Goal: Task Accomplishment & Management: Complete application form

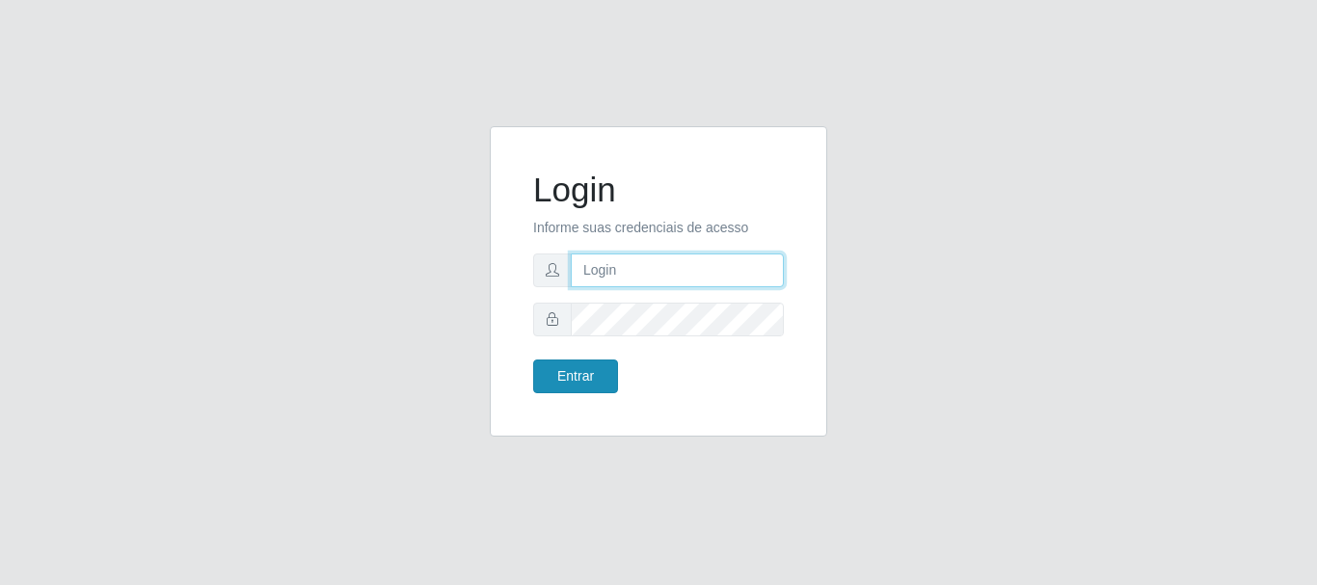
type input "[EMAIL_ADDRESS][DOMAIN_NAME]"
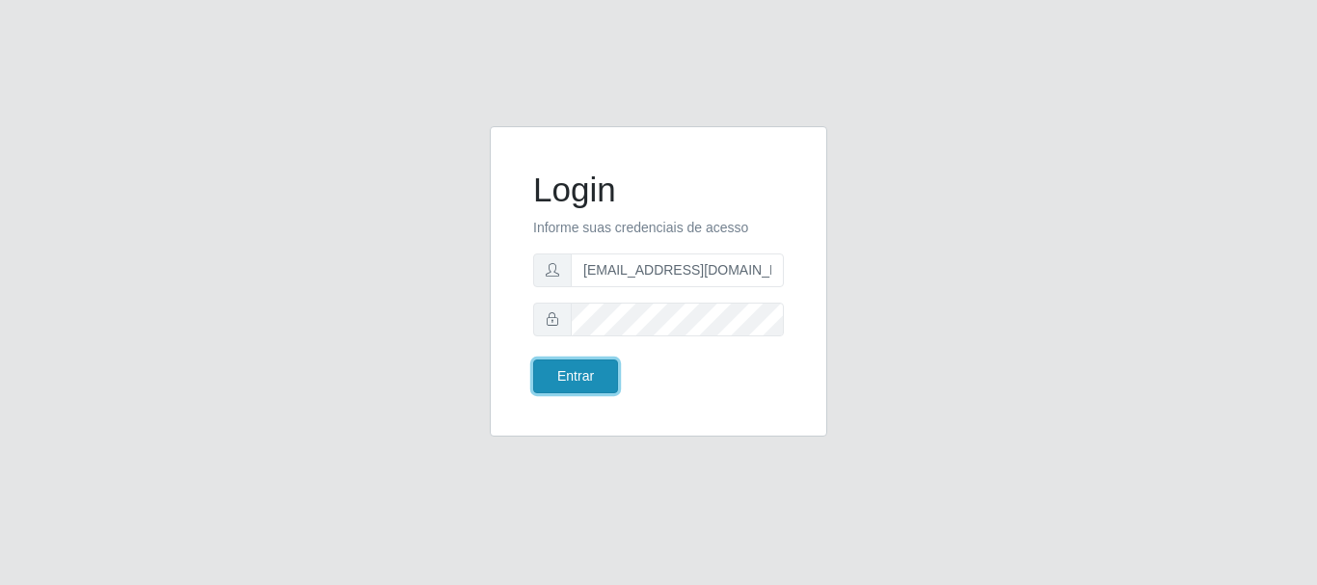
click at [577, 378] on button "Entrar" at bounding box center [575, 377] width 85 height 34
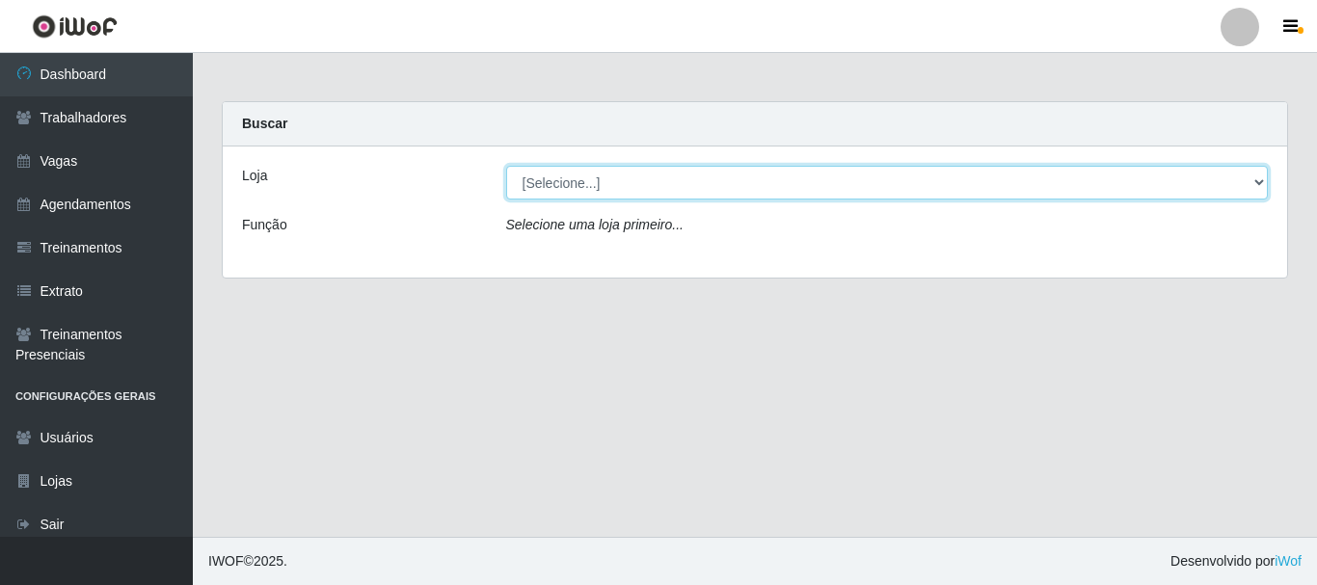
click at [611, 183] on select "[Selecione...] SuperShow - Asa Norte" at bounding box center [887, 183] width 762 height 34
select select "71"
click at [506, 166] on select "[Selecione...] SuperShow - Asa Norte" at bounding box center [887, 183] width 762 height 34
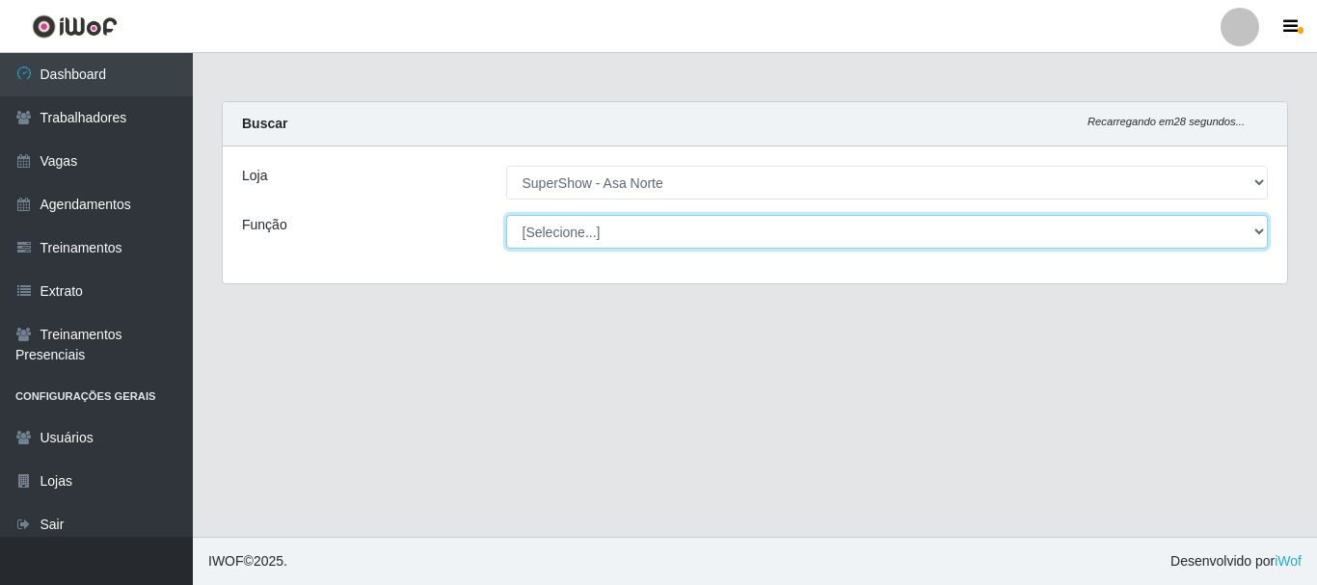
click at [567, 224] on select "[Selecione...] ASG ASG + ASG ++ Auxiliar de Depósito Auxiliar de Depósito + Aux…" at bounding box center [887, 232] width 762 height 34
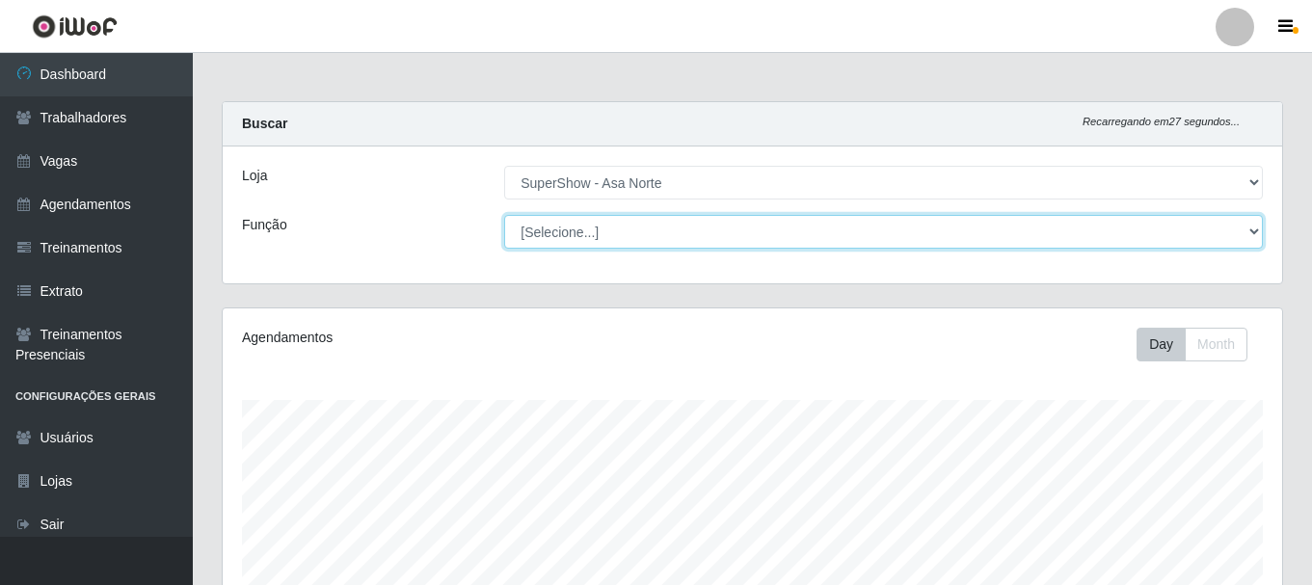
scroll to position [400, 1059]
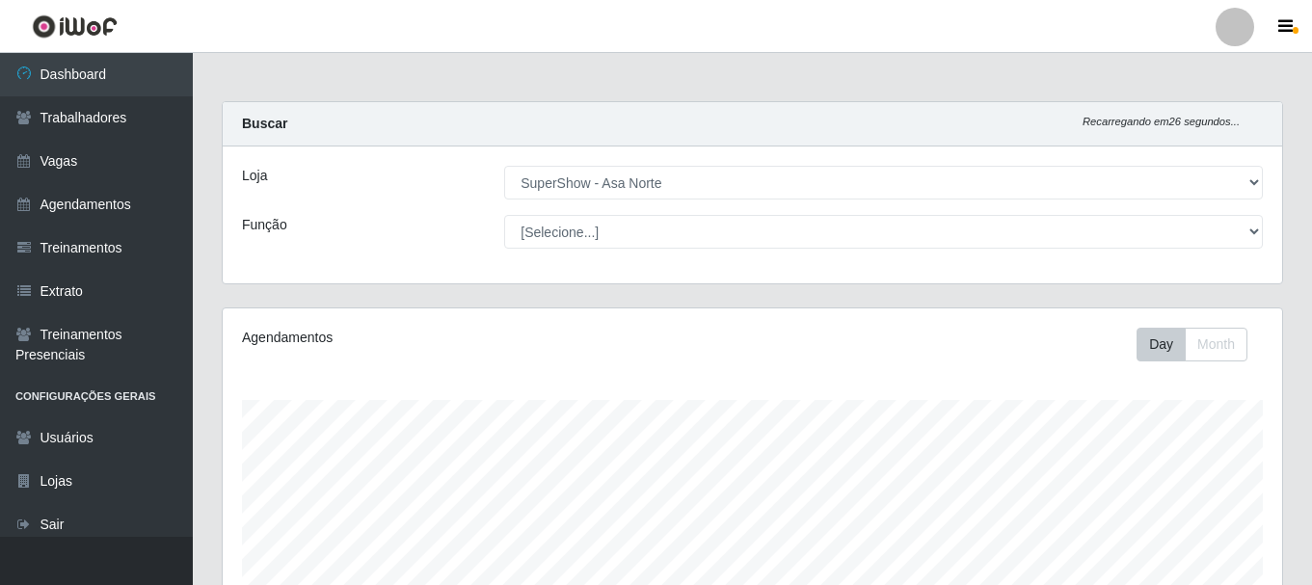
click at [433, 227] on div "Função" at bounding box center [358, 232] width 262 height 34
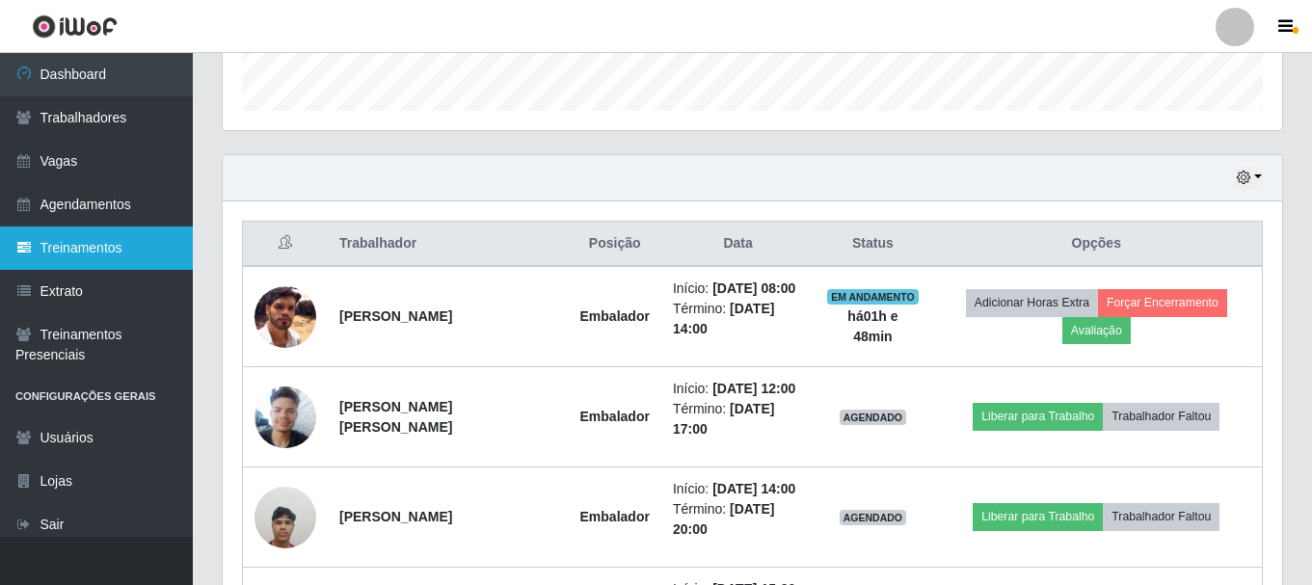
scroll to position [0, 0]
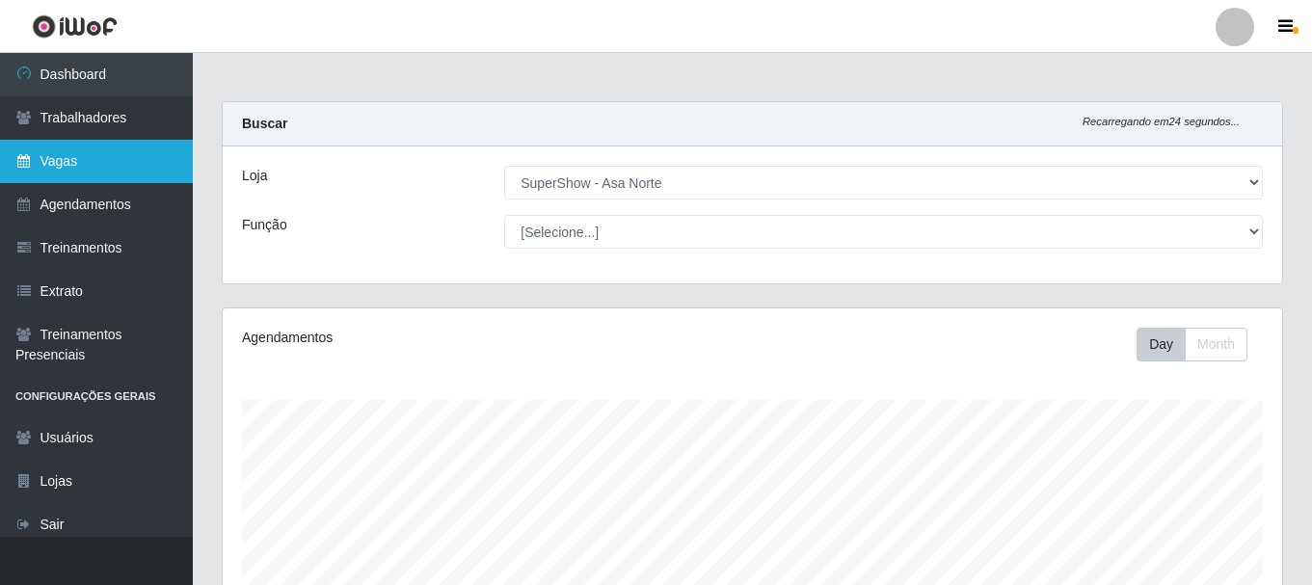
click at [81, 157] on link "Vagas" at bounding box center [96, 161] width 193 height 43
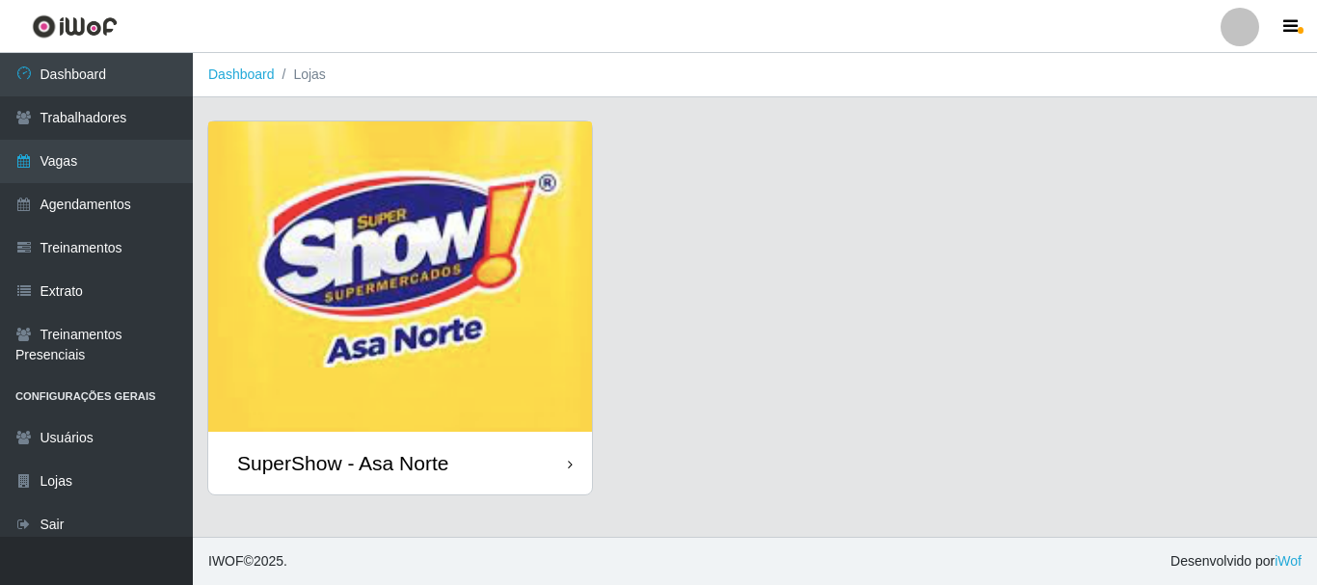
click at [381, 248] on img at bounding box center [400, 276] width 384 height 310
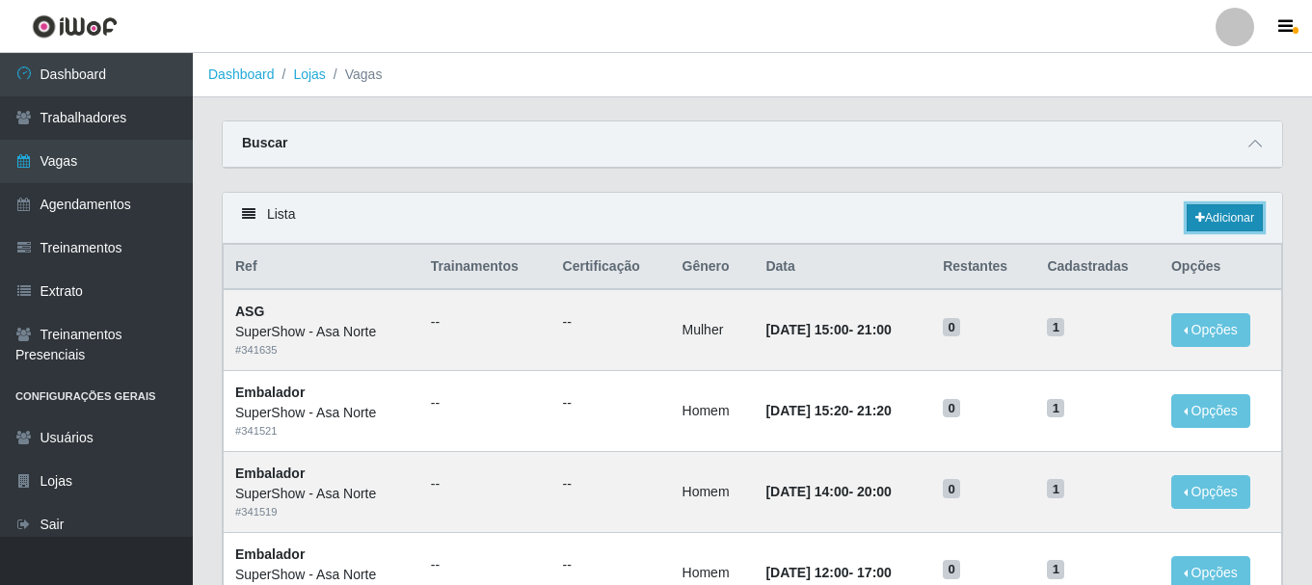
click at [1221, 222] on link "Adicionar" at bounding box center [1225, 217] width 76 height 27
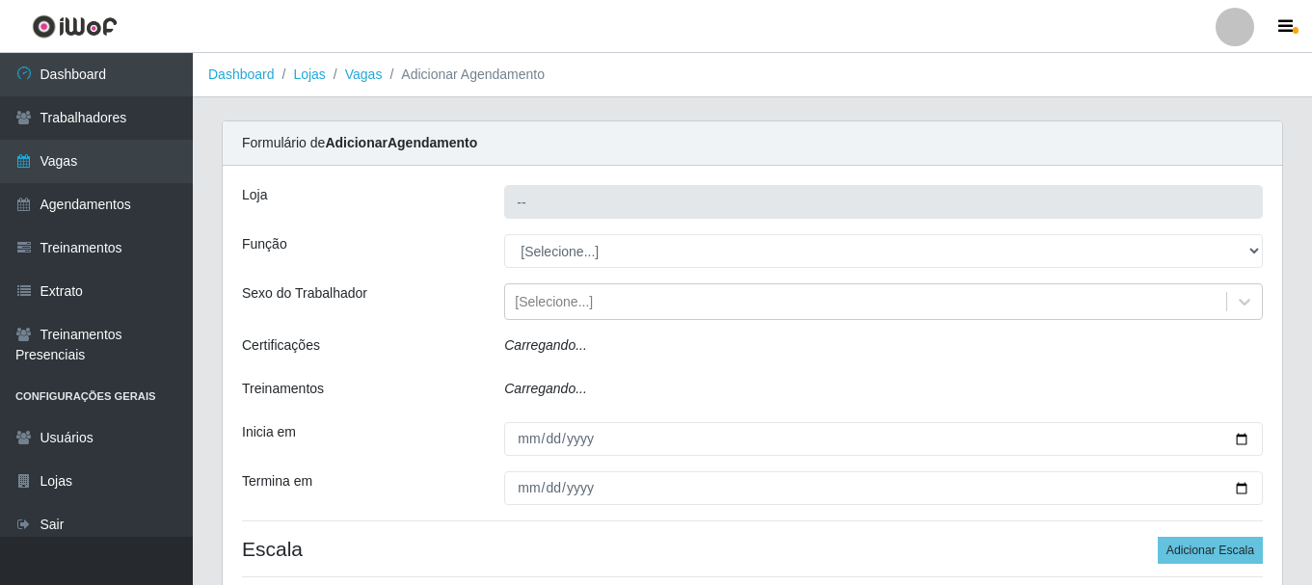
type input "SuperShow - Asa Norte"
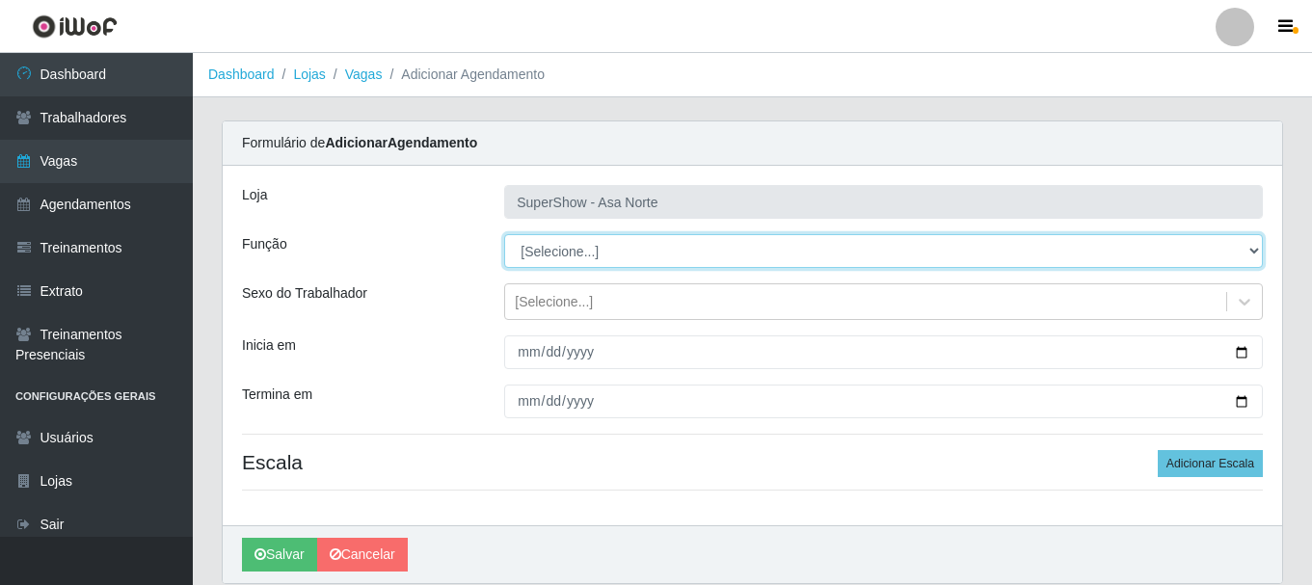
click at [572, 249] on select "[Selecione...] ASG ASG + ASG ++ Auxiliar de Depósito Auxiliar de Depósito + Aux…" at bounding box center [883, 251] width 759 height 34
select select "1"
click at [504, 234] on select "[Selecione...] ASG ASG + ASG ++ Auxiliar de Depósito Auxiliar de Depósito + Aux…" at bounding box center [883, 251] width 759 height 34
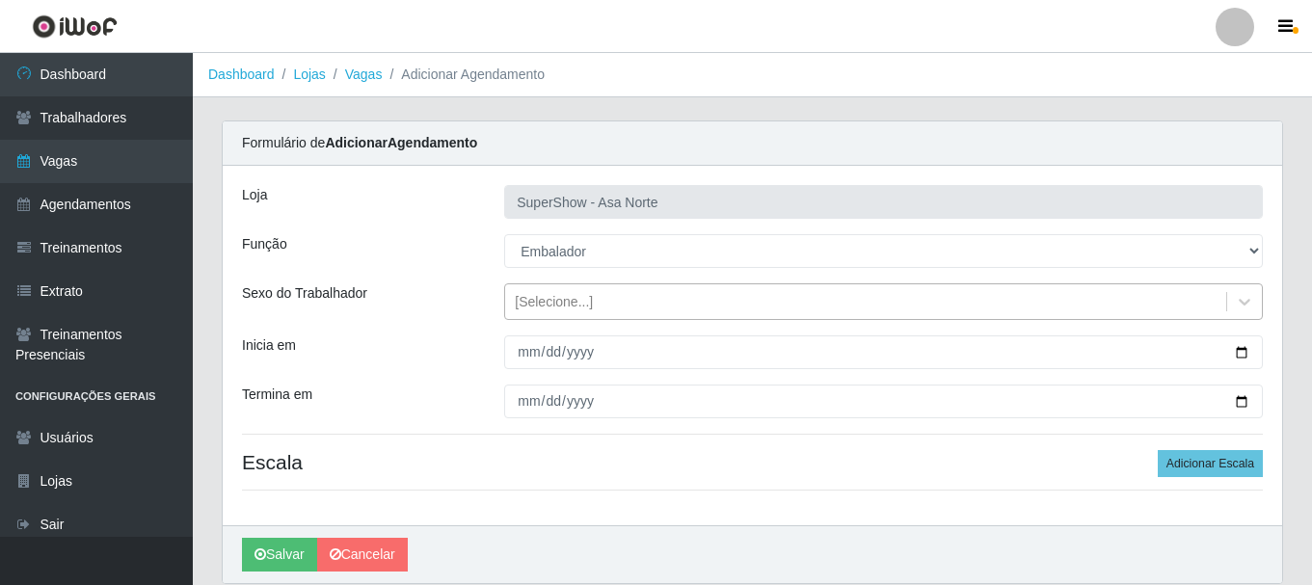
click at [552, 304] on div "[Selecione...]" at bounding box center [554, 302] width 78 height 20
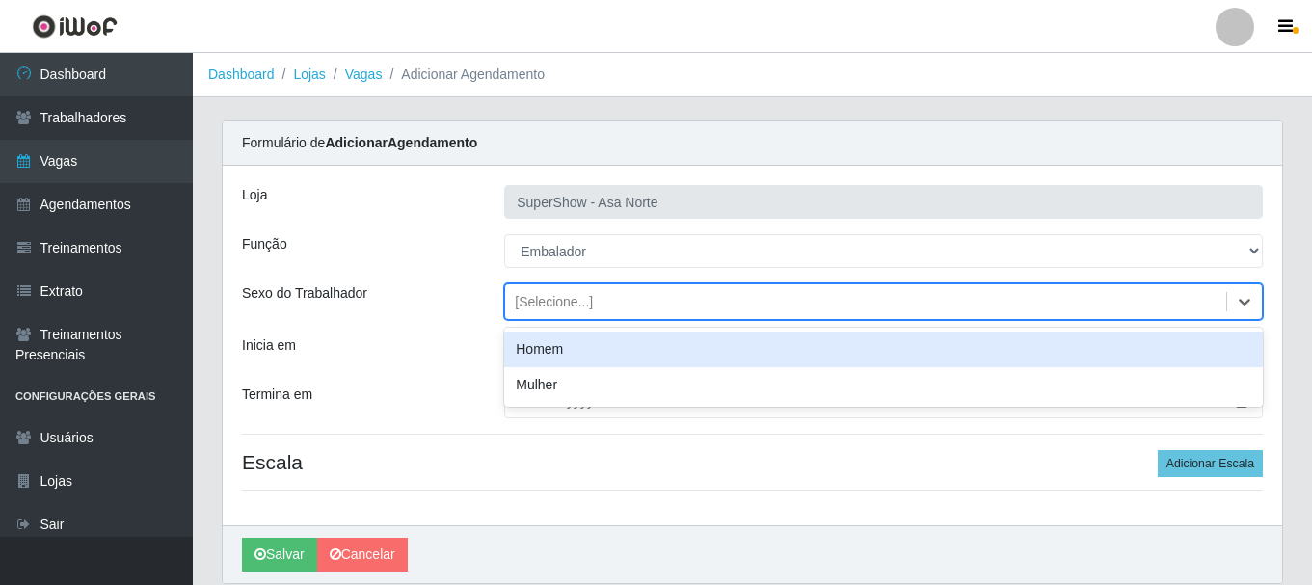
click at [549, 344] on div "Homem" at bounding box center [883, 350] width 759 height 36
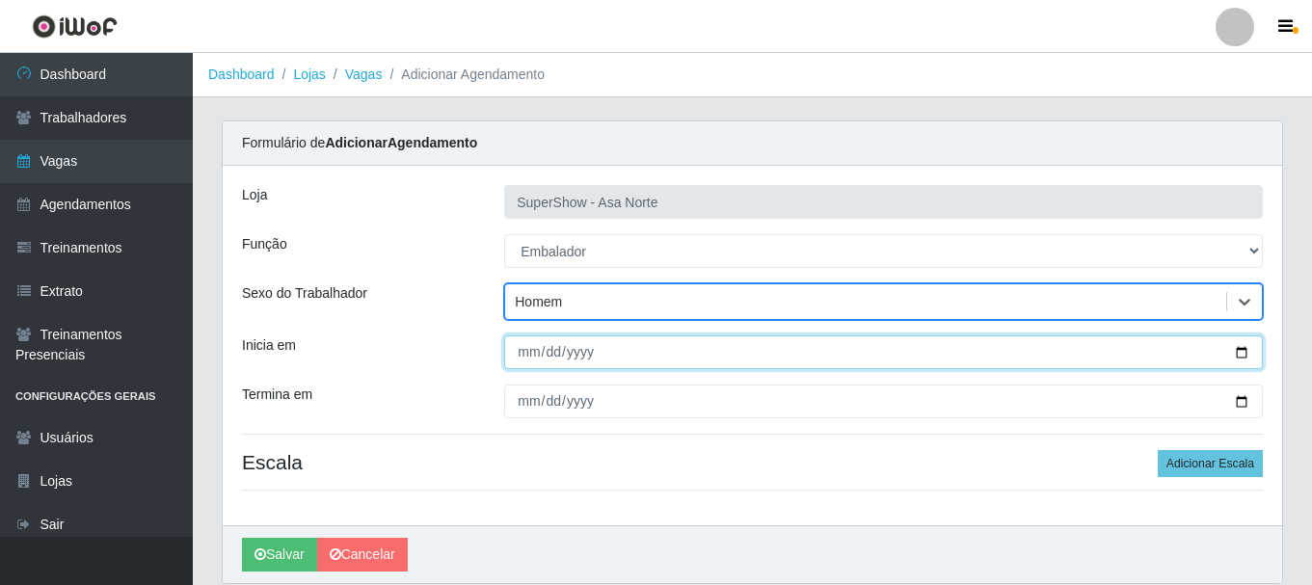
click at [529, 349] on input "Inicia em" at bounding box center [883, 352] width 759 height 34
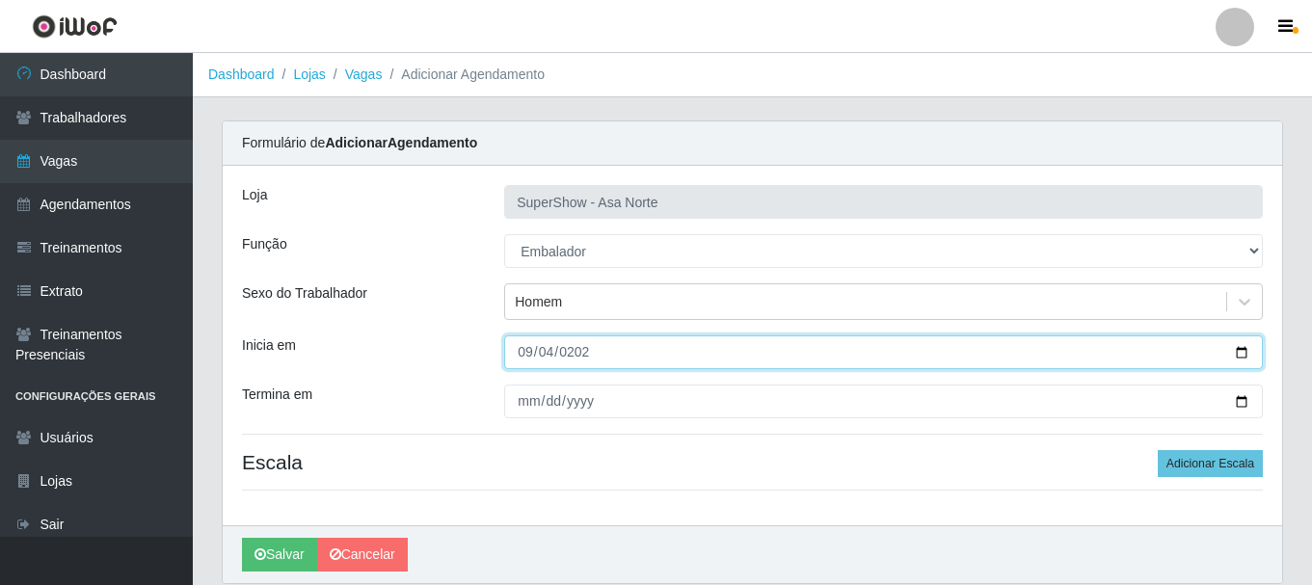
type input "[DATE]"
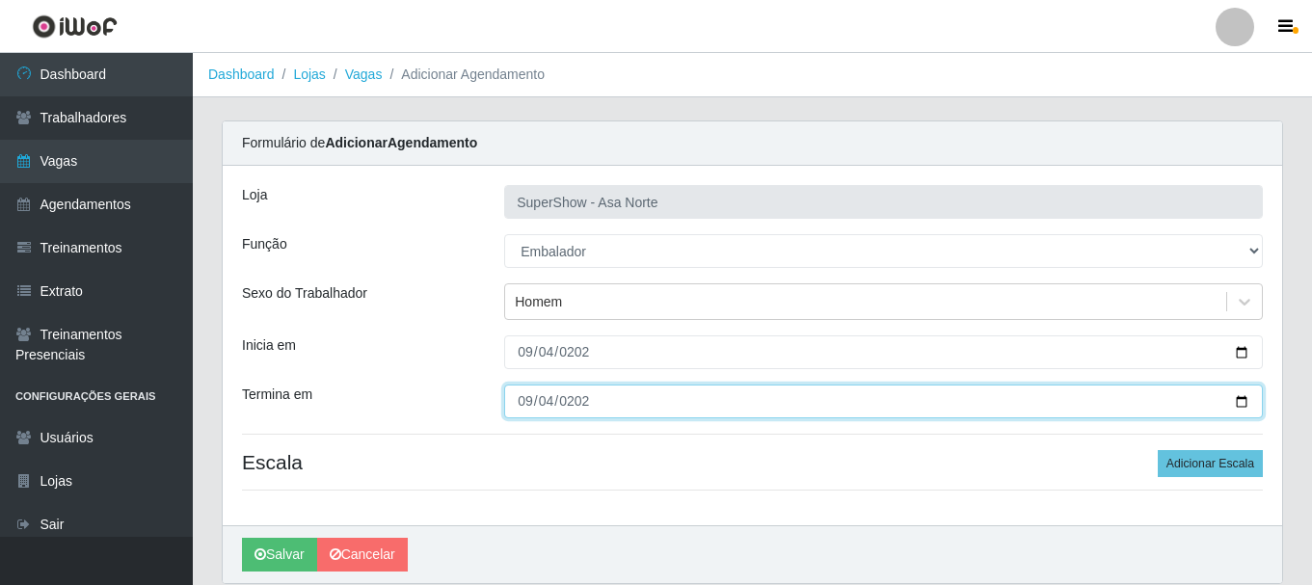
type input "[DATE]"
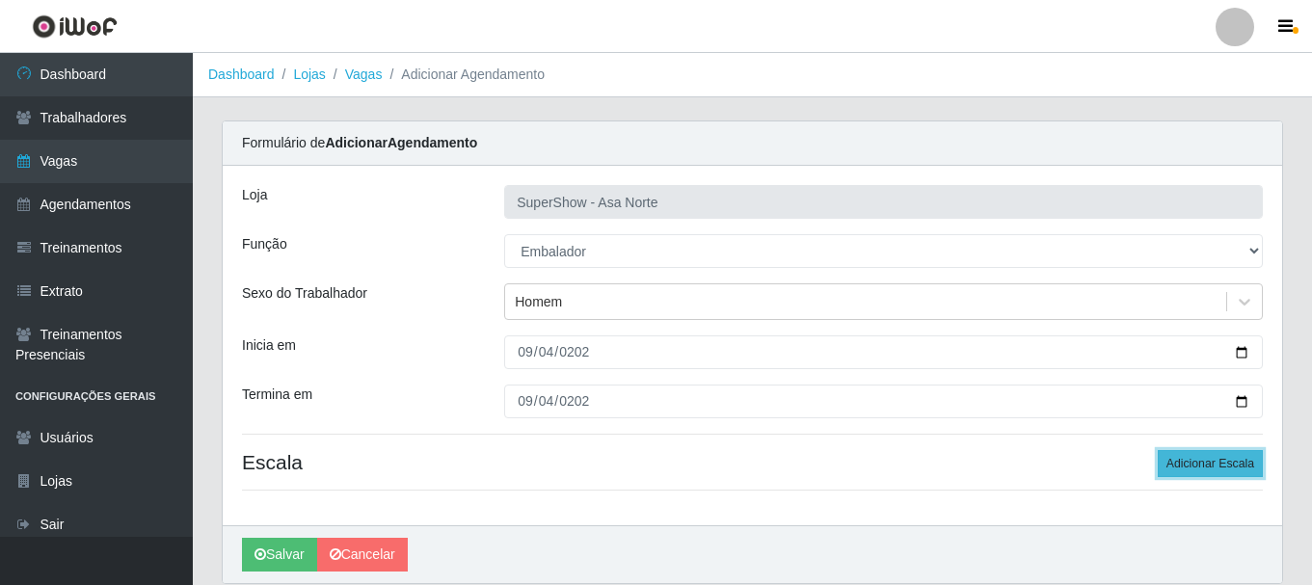
click at [1205, 463] on button "Adicionar Escala" at bounding box center [1210, 463] width 105 height 27
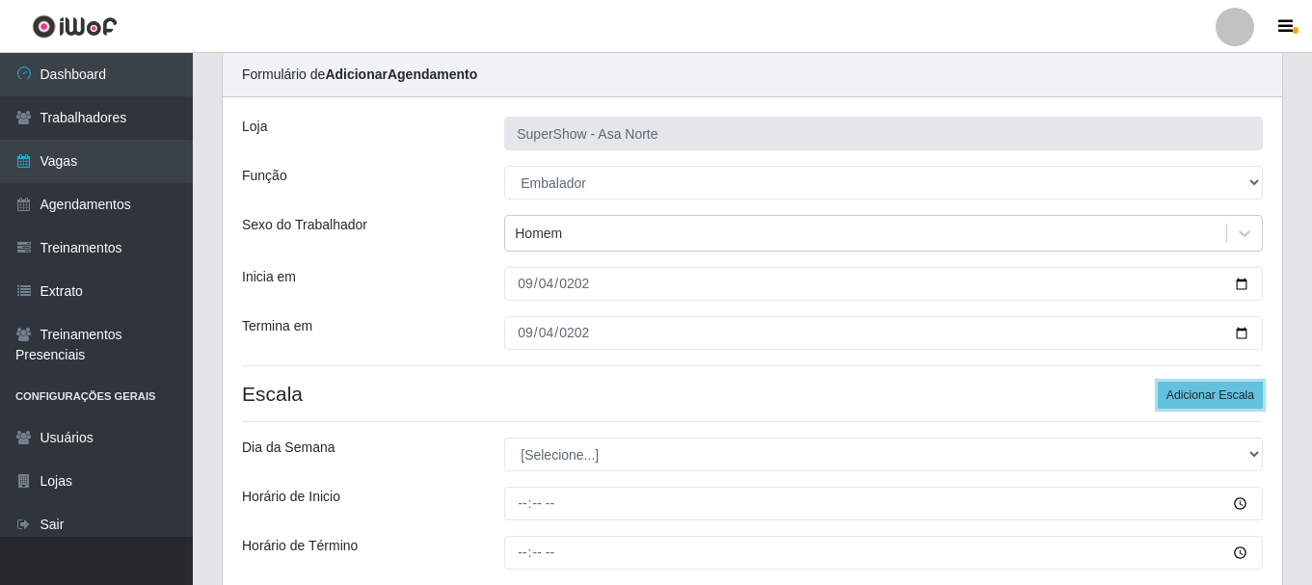
scroll to position [96, 0]
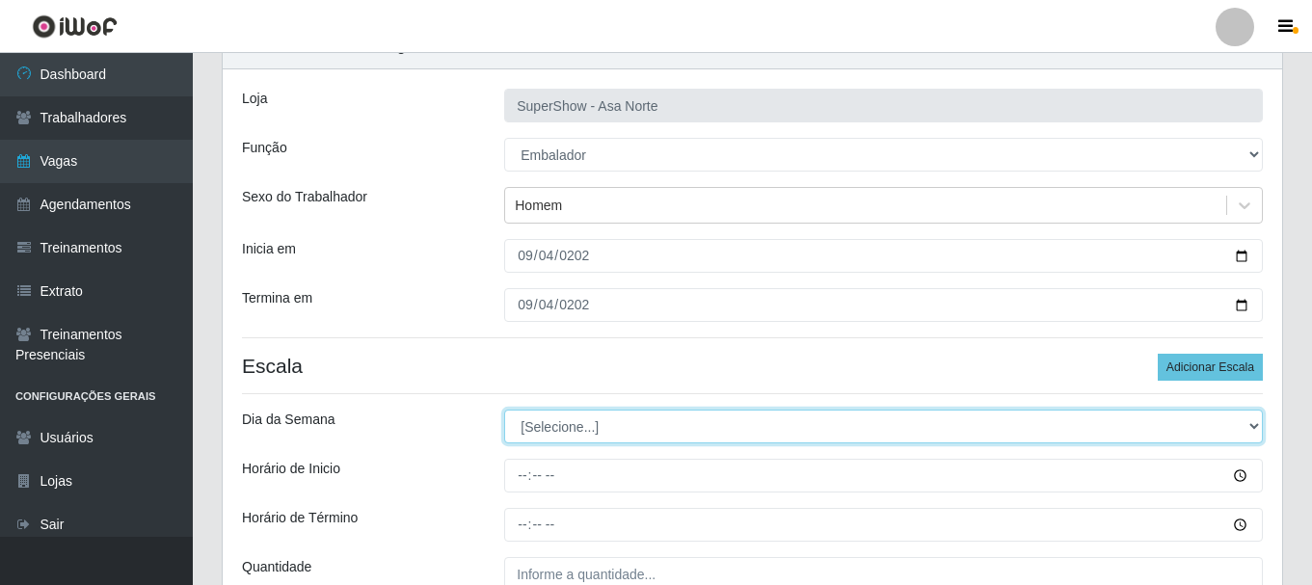
click at [590, 425] on select "[Selecione...] Segunda Terça Quarta Quinta Sexta Sábado Domingo" at bounding box center [883, 427] width 759 height 34
select select "4"
click at [504, 410] on select "[Selecione...] Segunda Terça Quarta Quinta Sexta Sábado Domingo" at bounding box center [883, 427] width 759 height 34
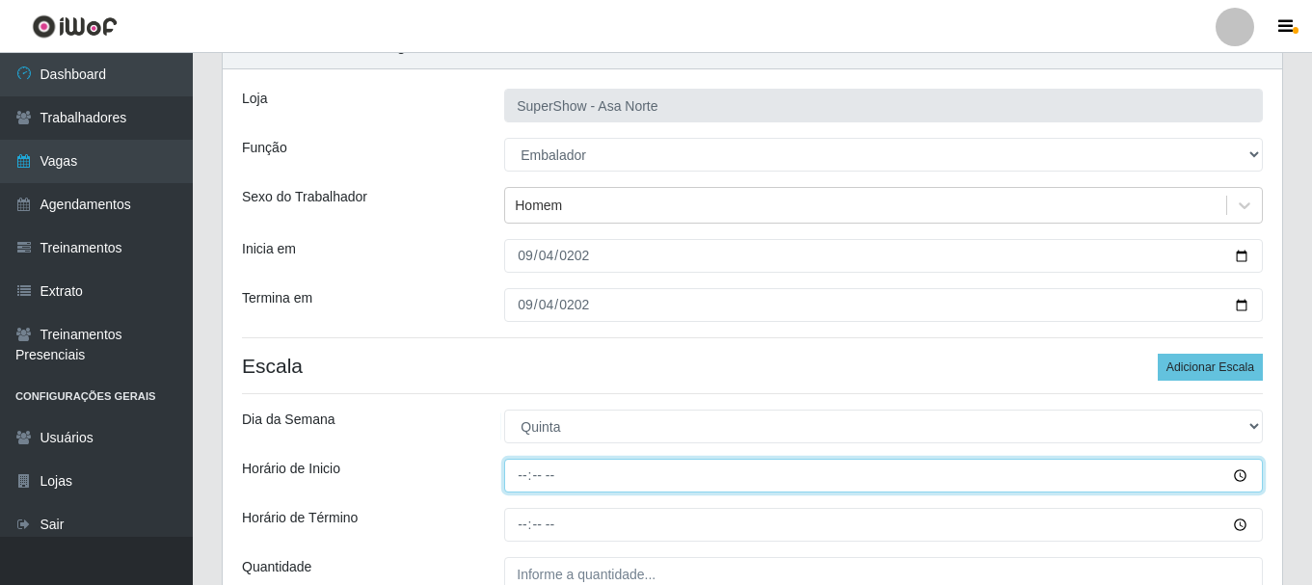
click at [523, 477] on input "Horário de Inicio" at bounding box center [883, 476] width 759 height 34
type input "08:00"
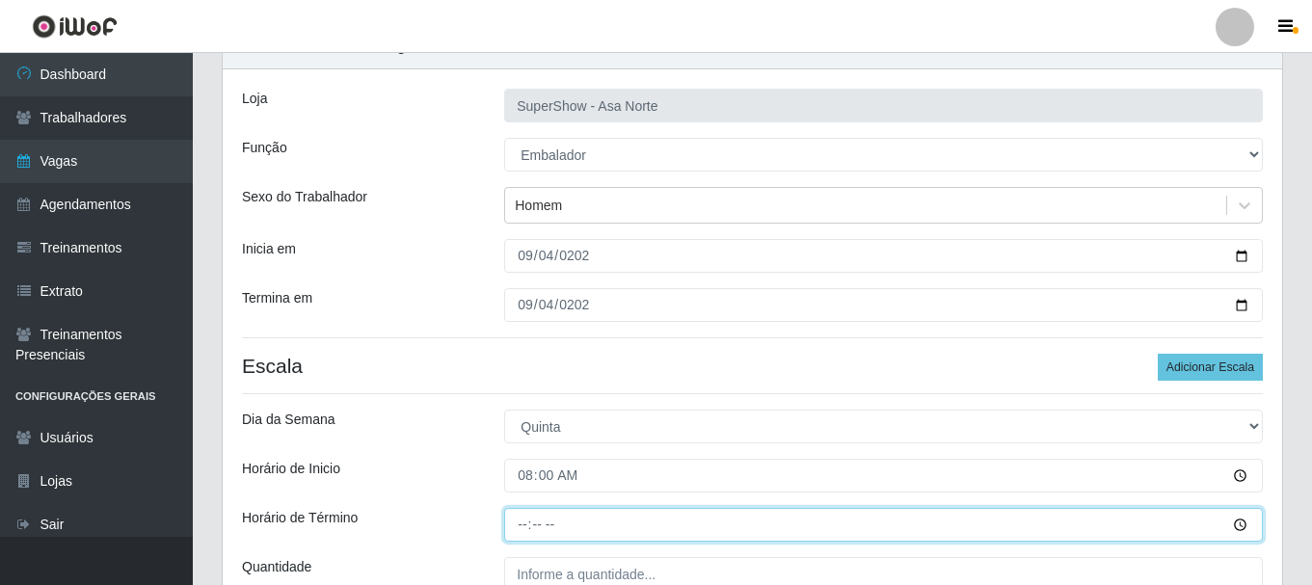
type input "14:00"
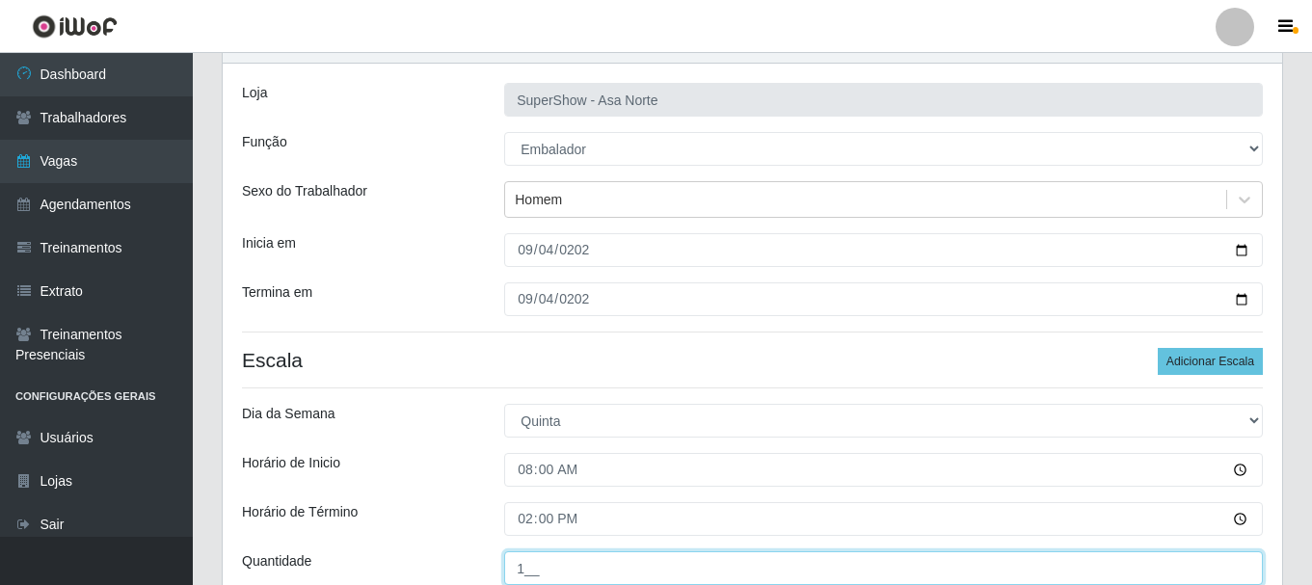
type input "1__"
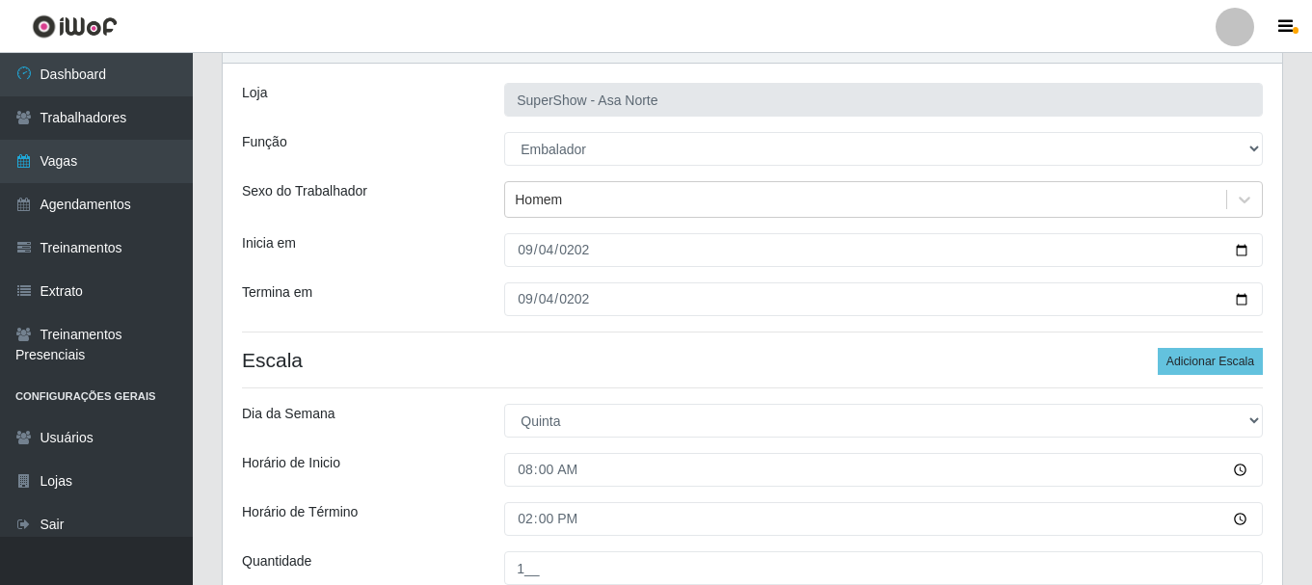
scroll to position [283, 0]
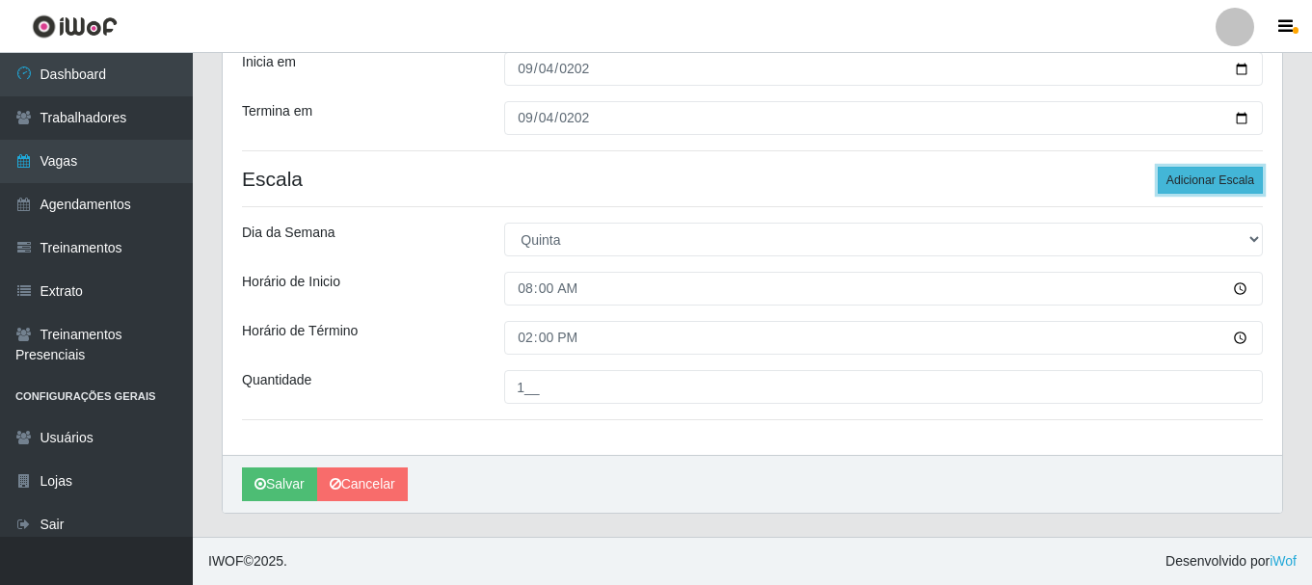
click at [1235, 182] on button "Adicionar Escala" at bounding box center [1210, 180] width 105 height 27
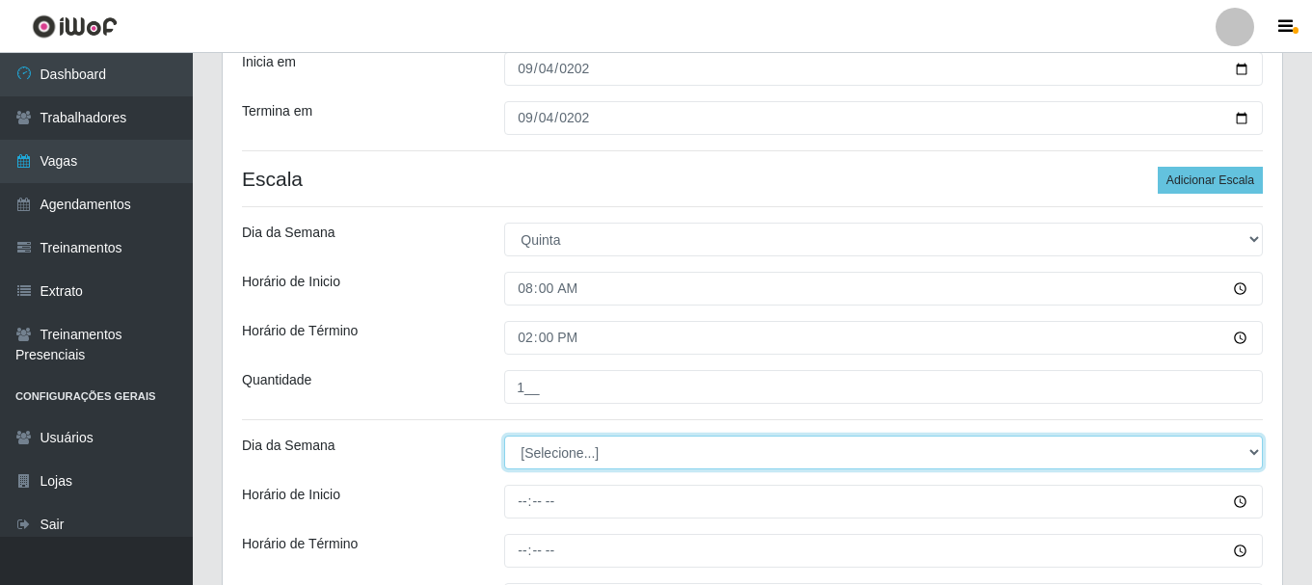
click at [576, 457] on select "[Selecione...] Segunda Terça Quarta Quinta Sexta Sábado Domingo" at bounding box center [883, 453] width 759 height 34
select select "4"
click at [504, 436] on select "[Selecione...] Segunda Terça Quarta Quinta Sexta Sábado Domingo" at bounding box center [883, 453] width 759 height 34
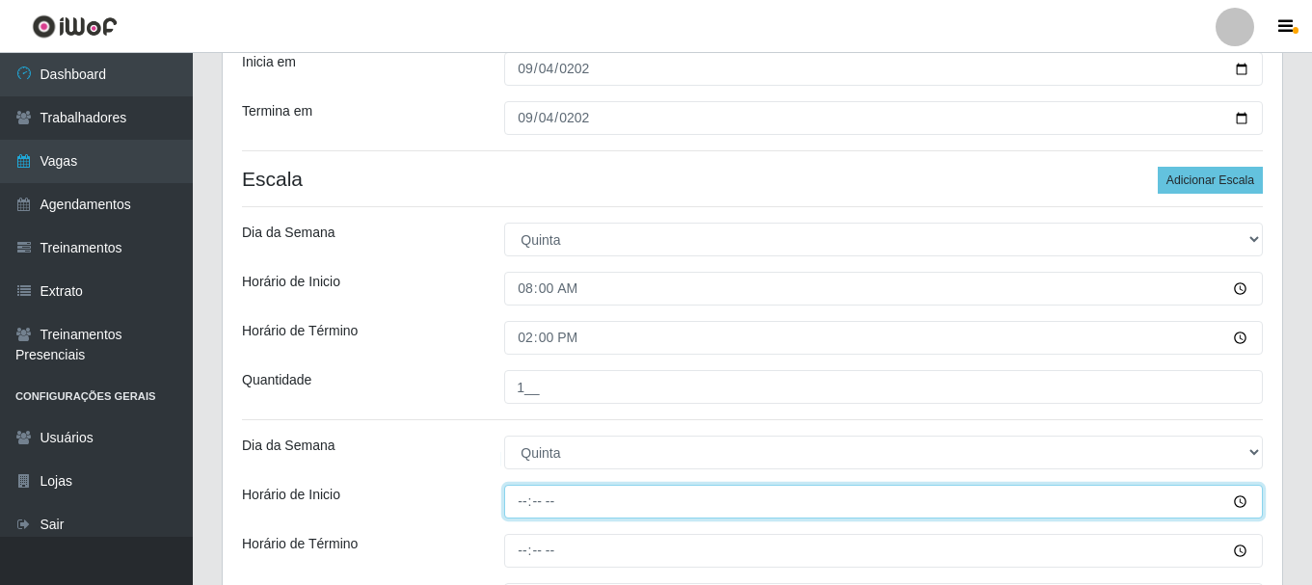
click at [526, 504] on input "Horário de Inicio" at bounding box center [883, 502] width 759 height 34
type input "14:00"
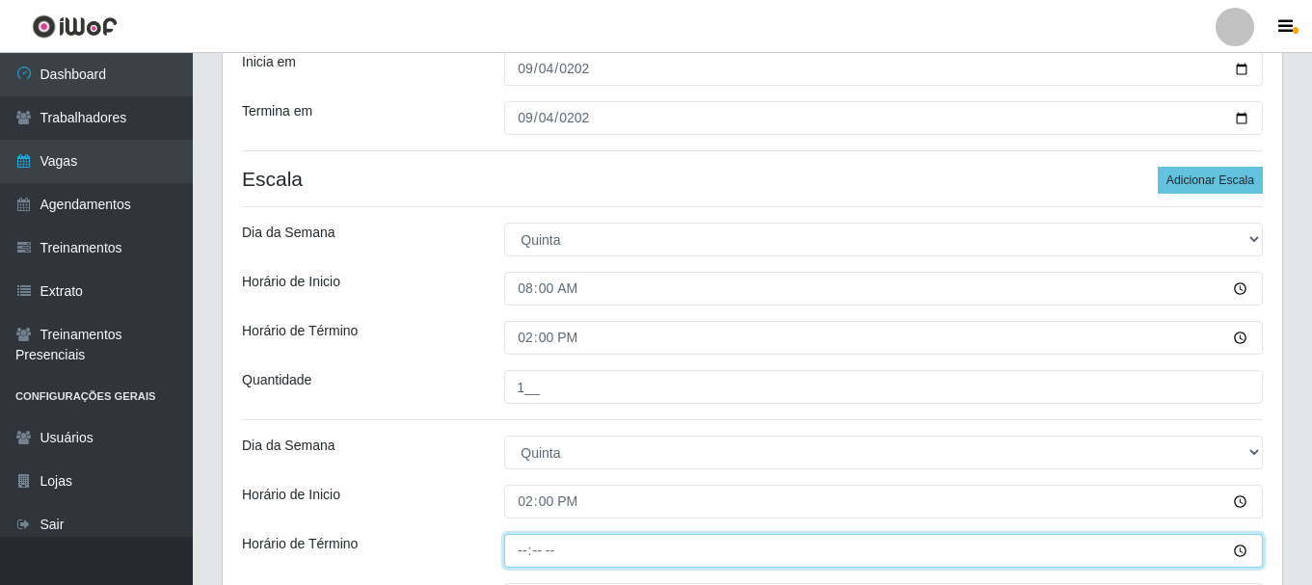
type input "20:00"
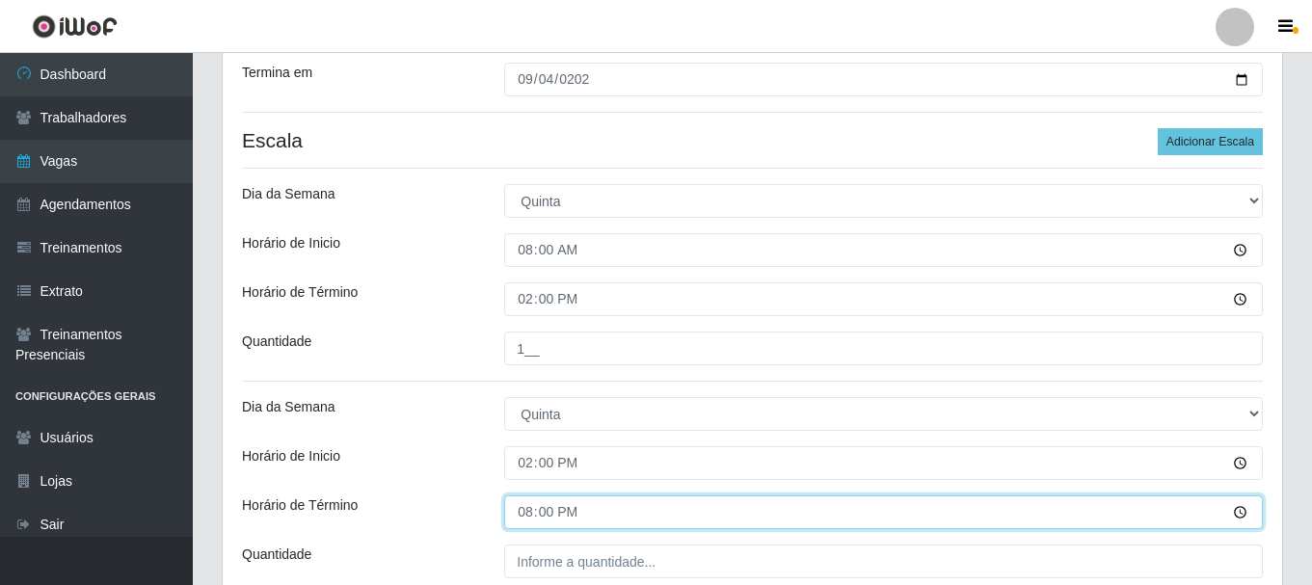
scroll to position [380, 0]
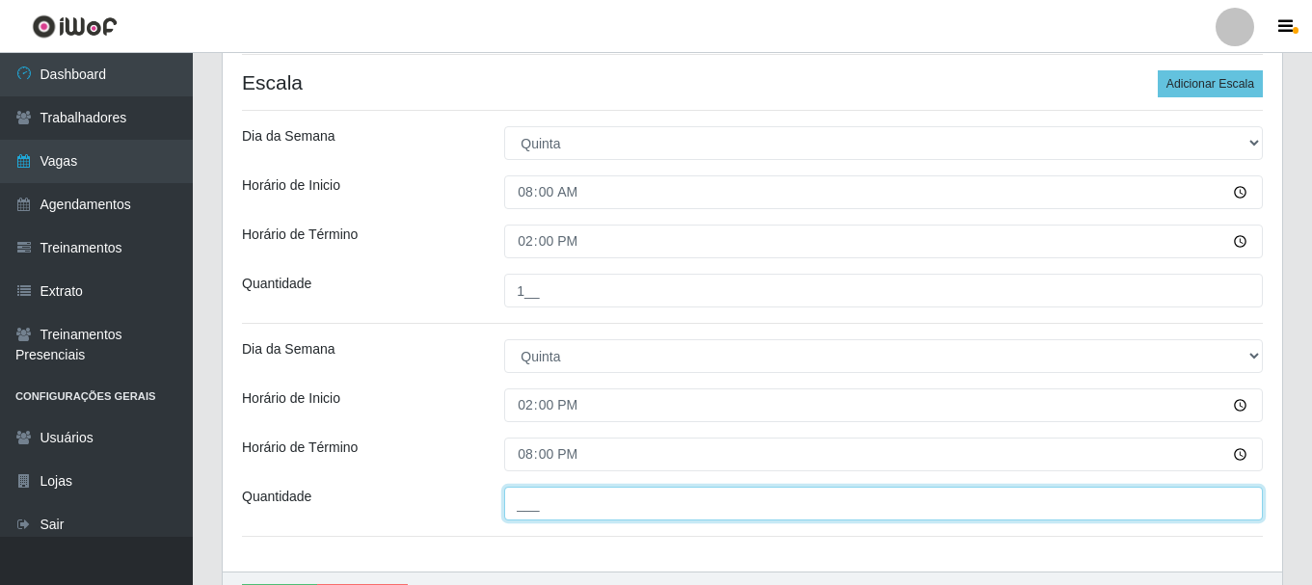
click at [549, 499] on input "___" at bounding box center [883, 504] width 759 height 34
type input "1__"
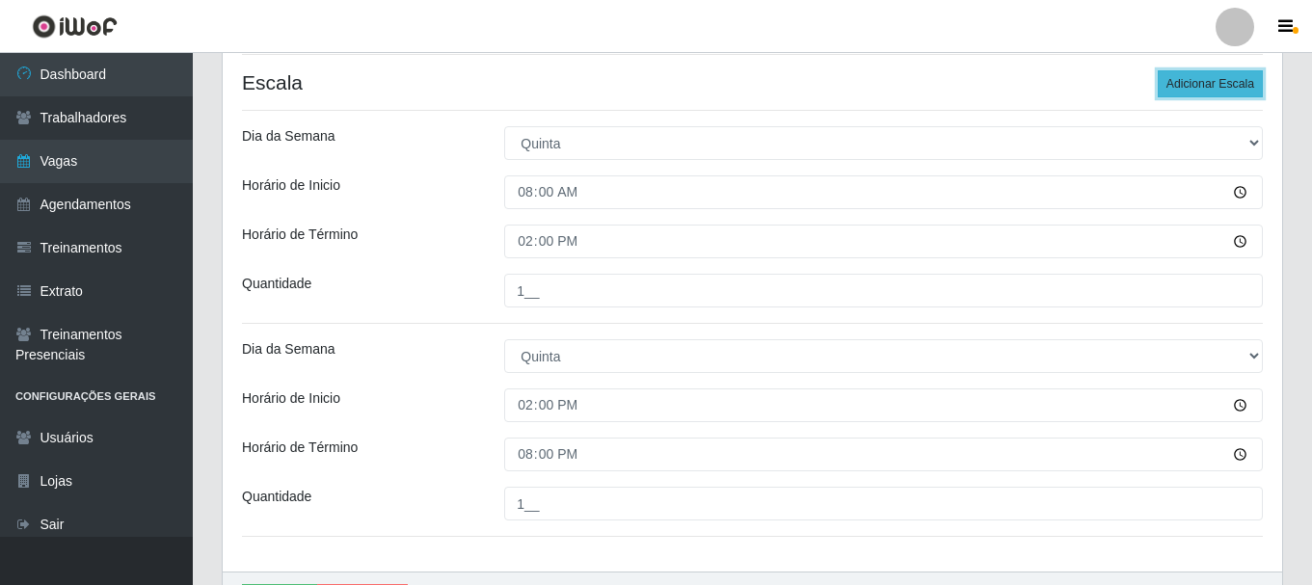
click at [1210, 93] on button "Adicionar Escala" at bounding box center [1210, 83] width 105 height 27
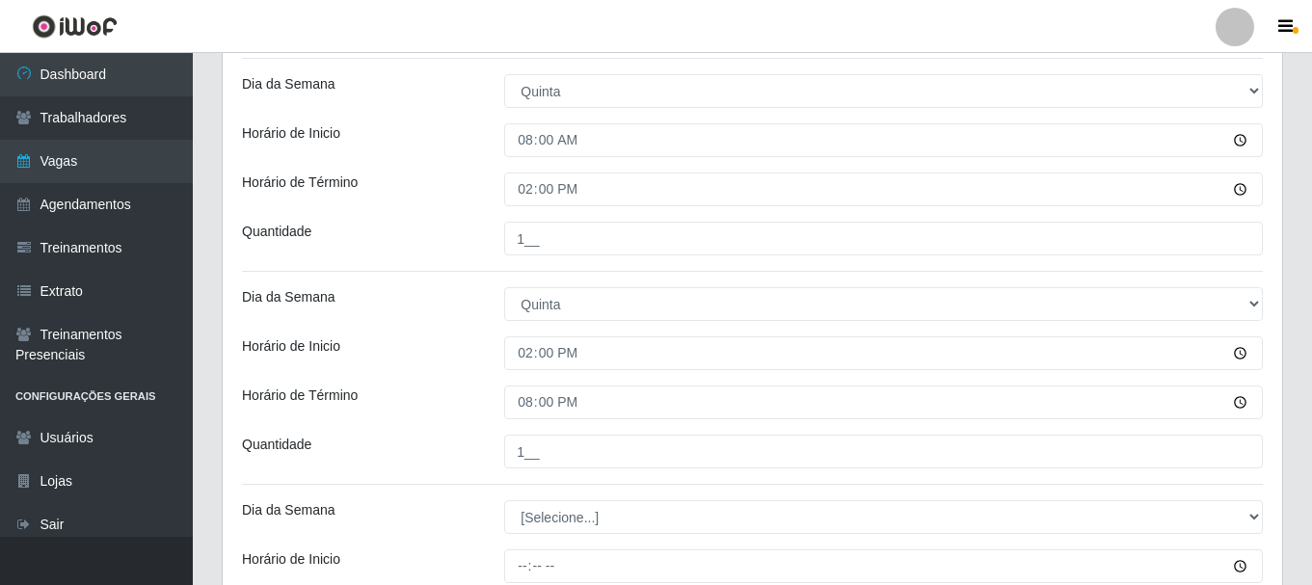
scroll to position [476, 0]
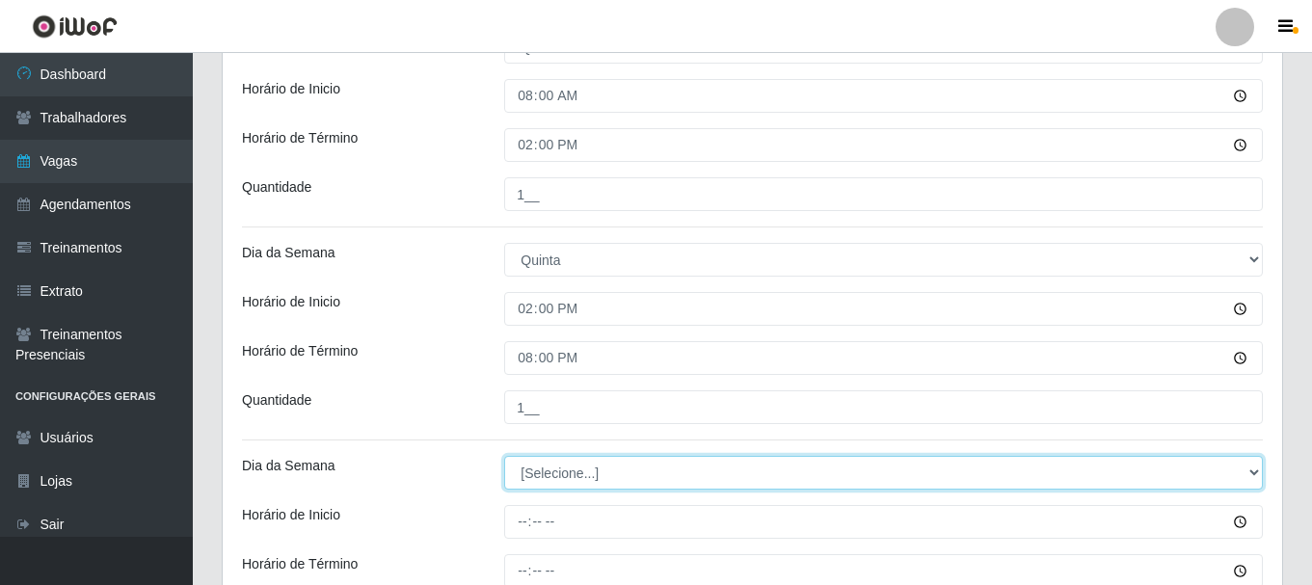
click at [610, 471] on select "[Selecione...] Segunda Terça Quarta Quinta Sexta Sábado Domingo" at bounding box center [883, 473] width 759 height 34
select select "4"
click at [504, 456] on select "[Selecione...] Segunda Terça Quarta Quinta Sexta Sábado Domingo" at bounding box center [883, 473] width 759 height 34
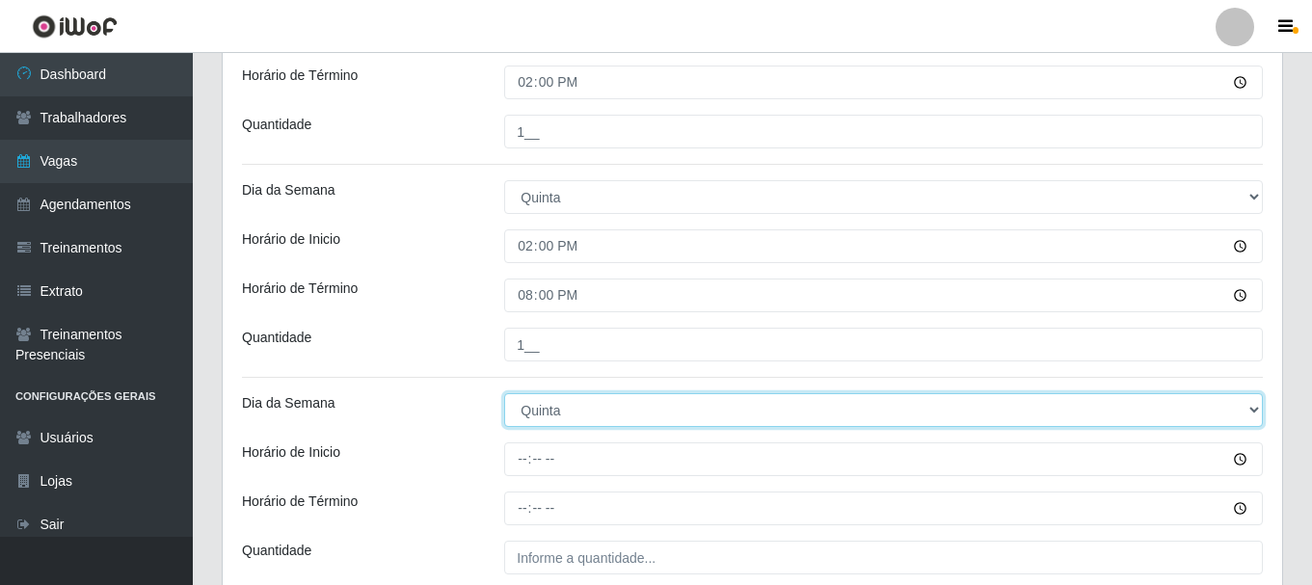
scroll to position [573, 0]
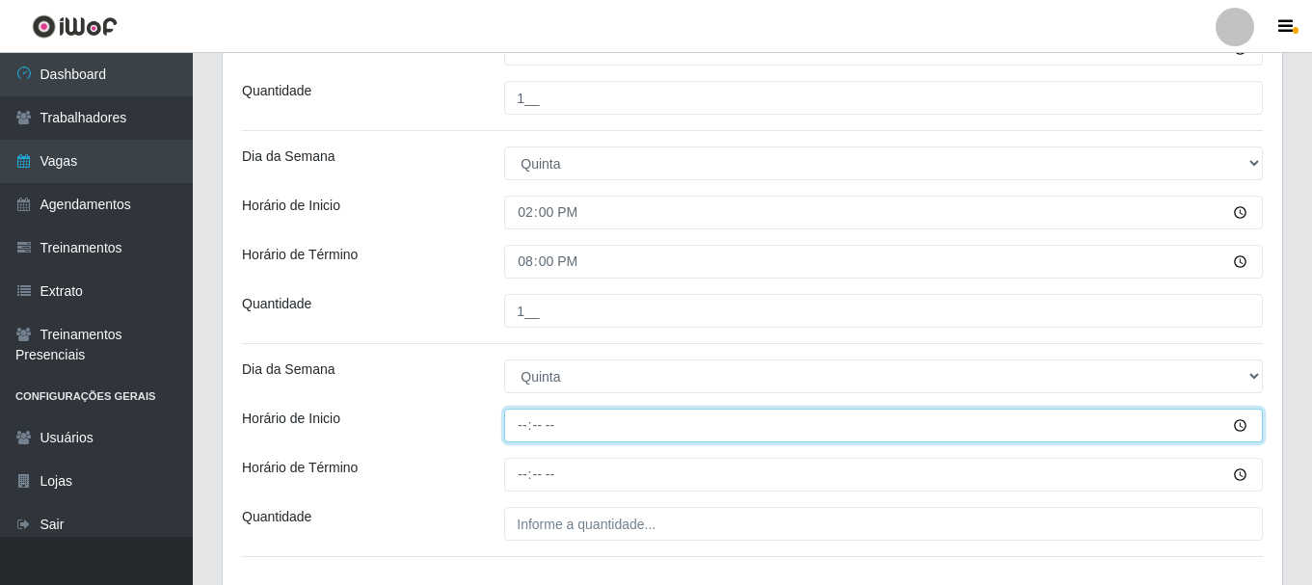
click at [529, 432] on input "Horário de Inicio" at bounding box center [883, 426] width 759 height 34
type input "15:20"
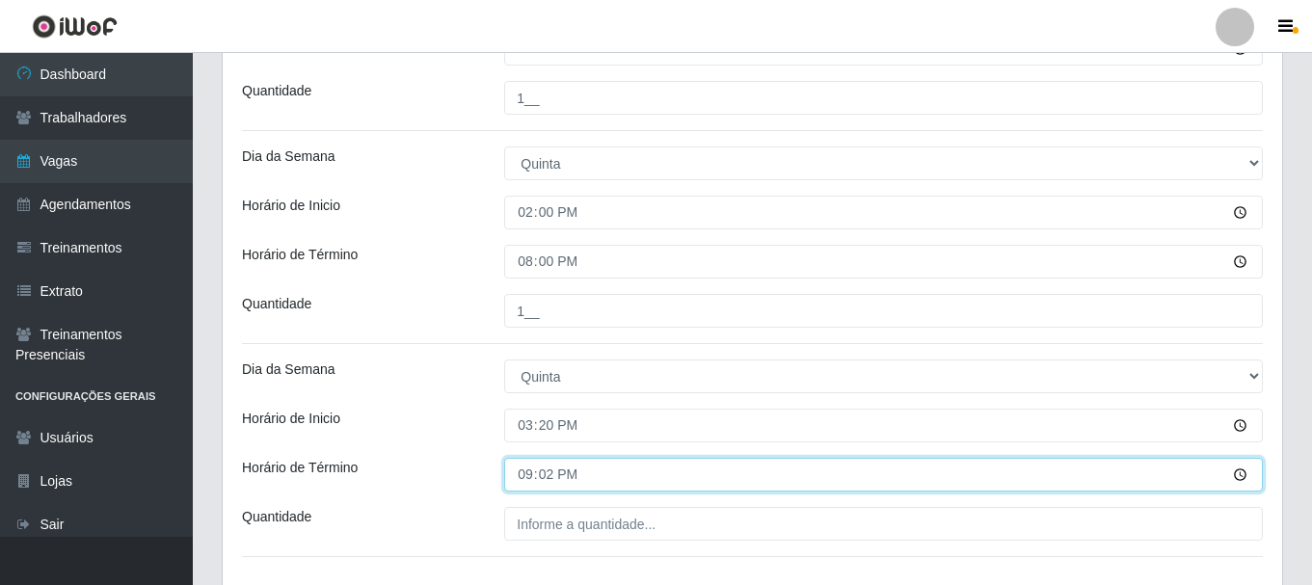
type input "21:20"
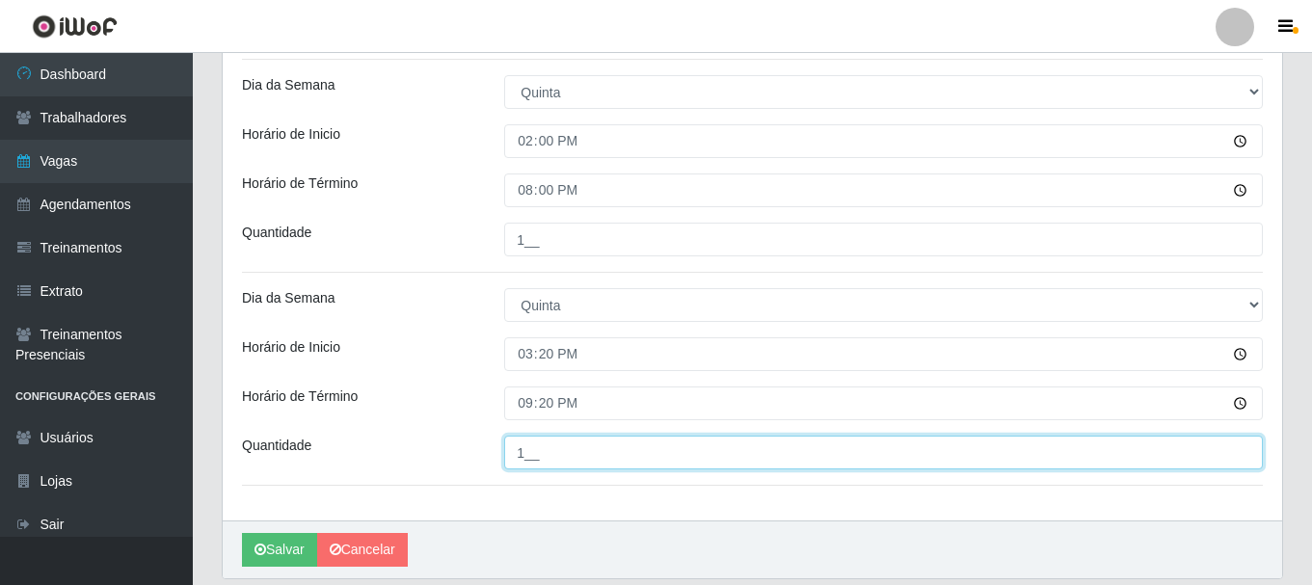
scroll to position [709, 0]
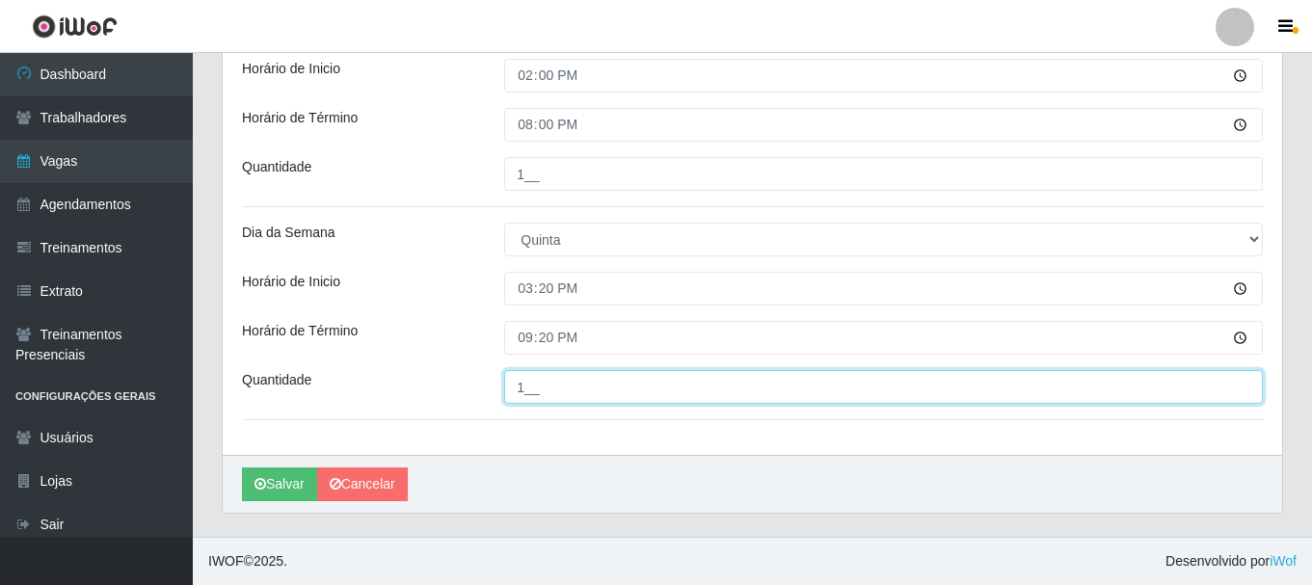
type input "1__"
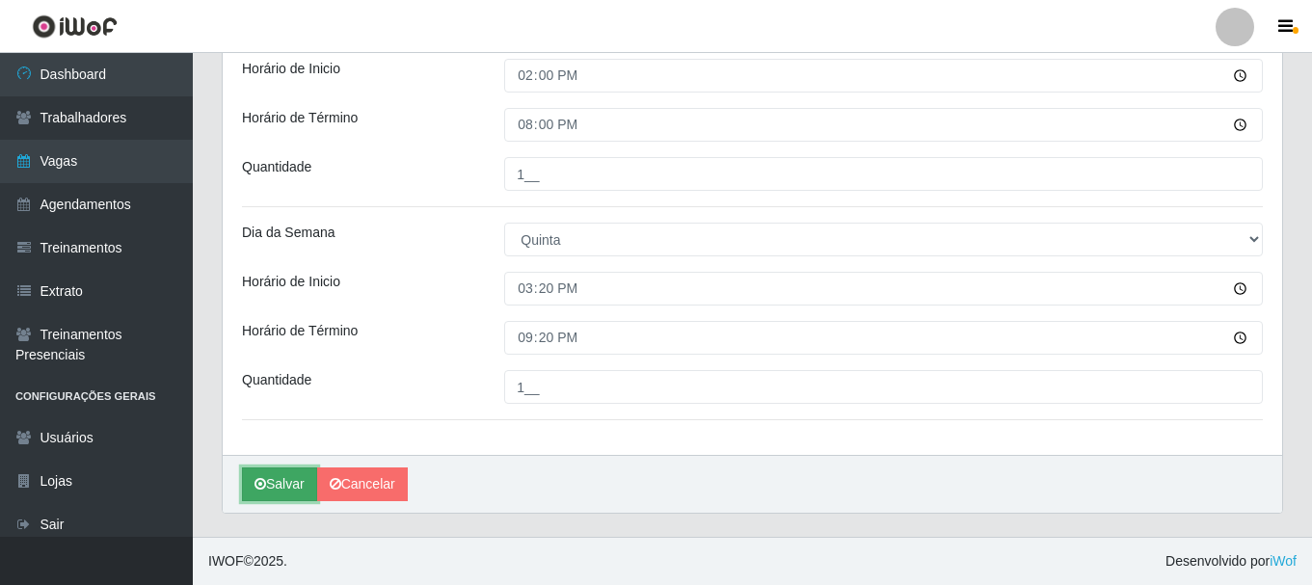
click at [281, 476] on button "Salvar" at bounding box center [279, 485] width 75 height 34
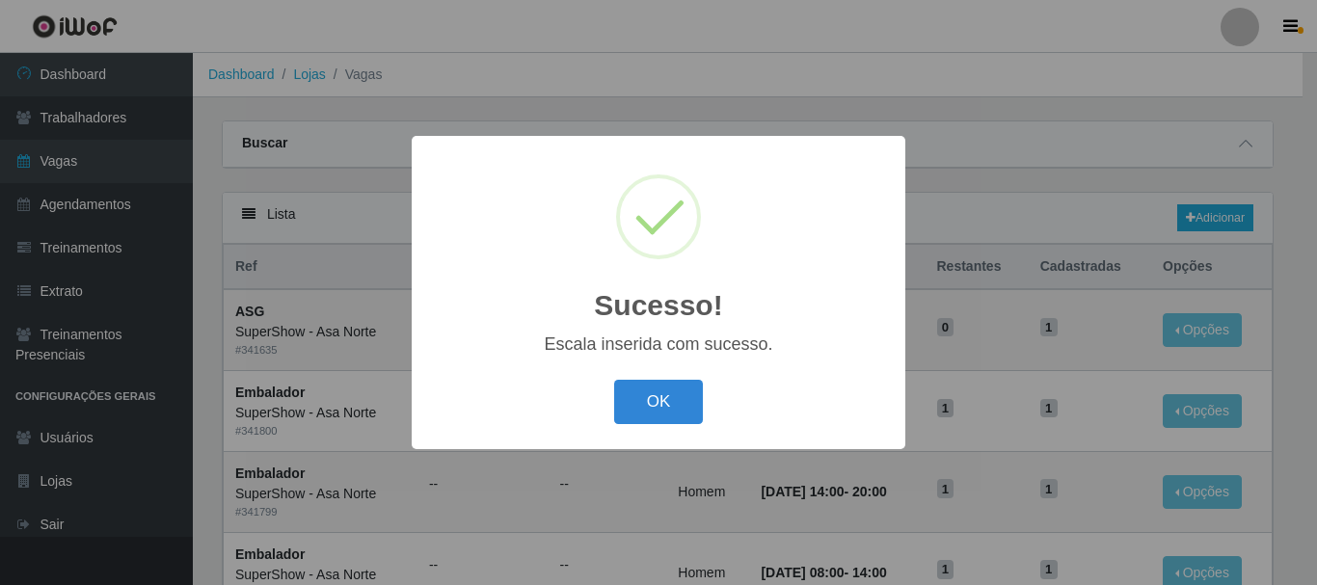
drag, startPoint x: 650, startPoint y: 399, endPoint x: 271, endPoint y: 75, distance: 498.4
click at [650, 396] on button "OK" at bounding box center [659, 402] width 90 height 45
